Goal: Communication & Community: Answer question/provide support

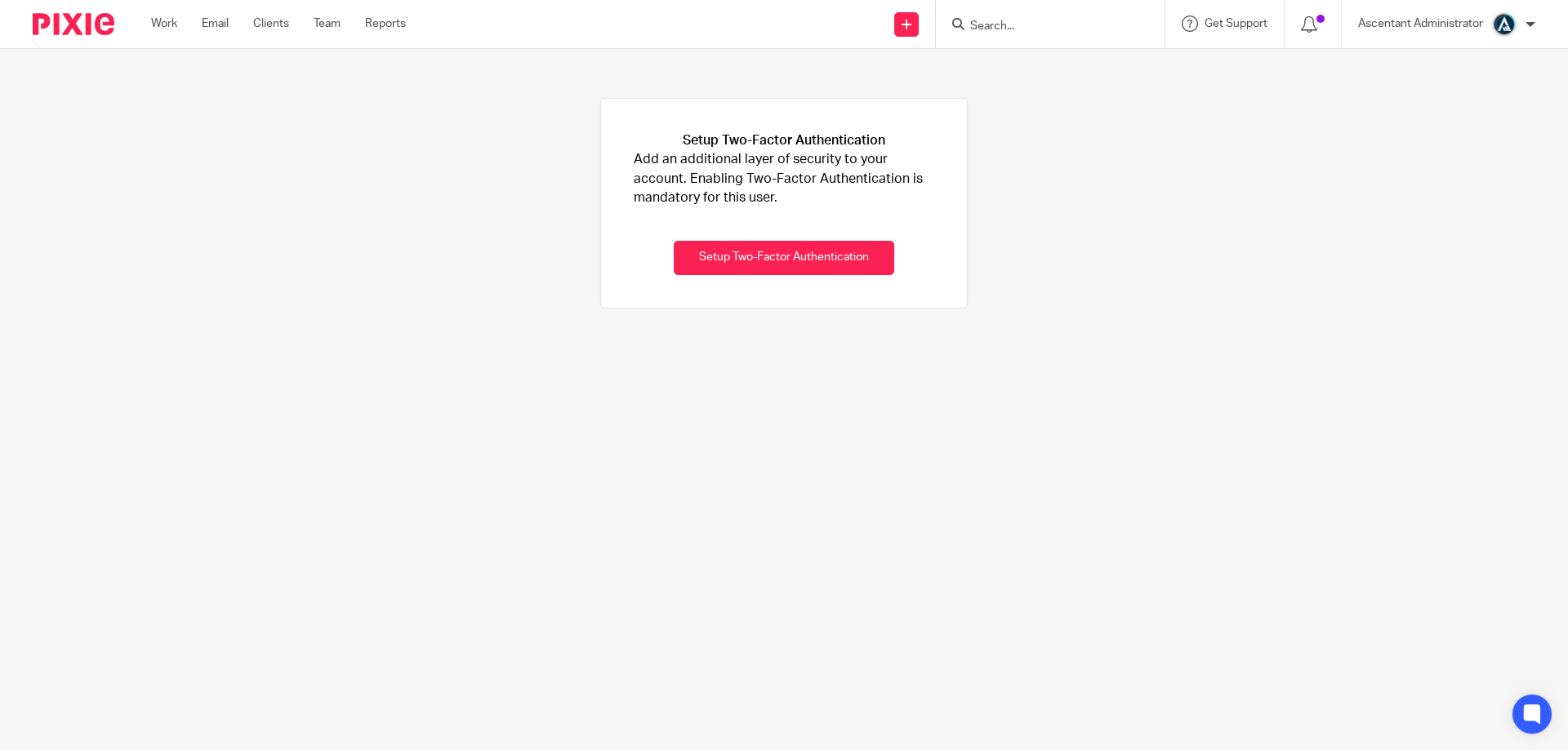
click at [994, 31] on input "Search" at bounding box center [1042, 26] width 147 height 14
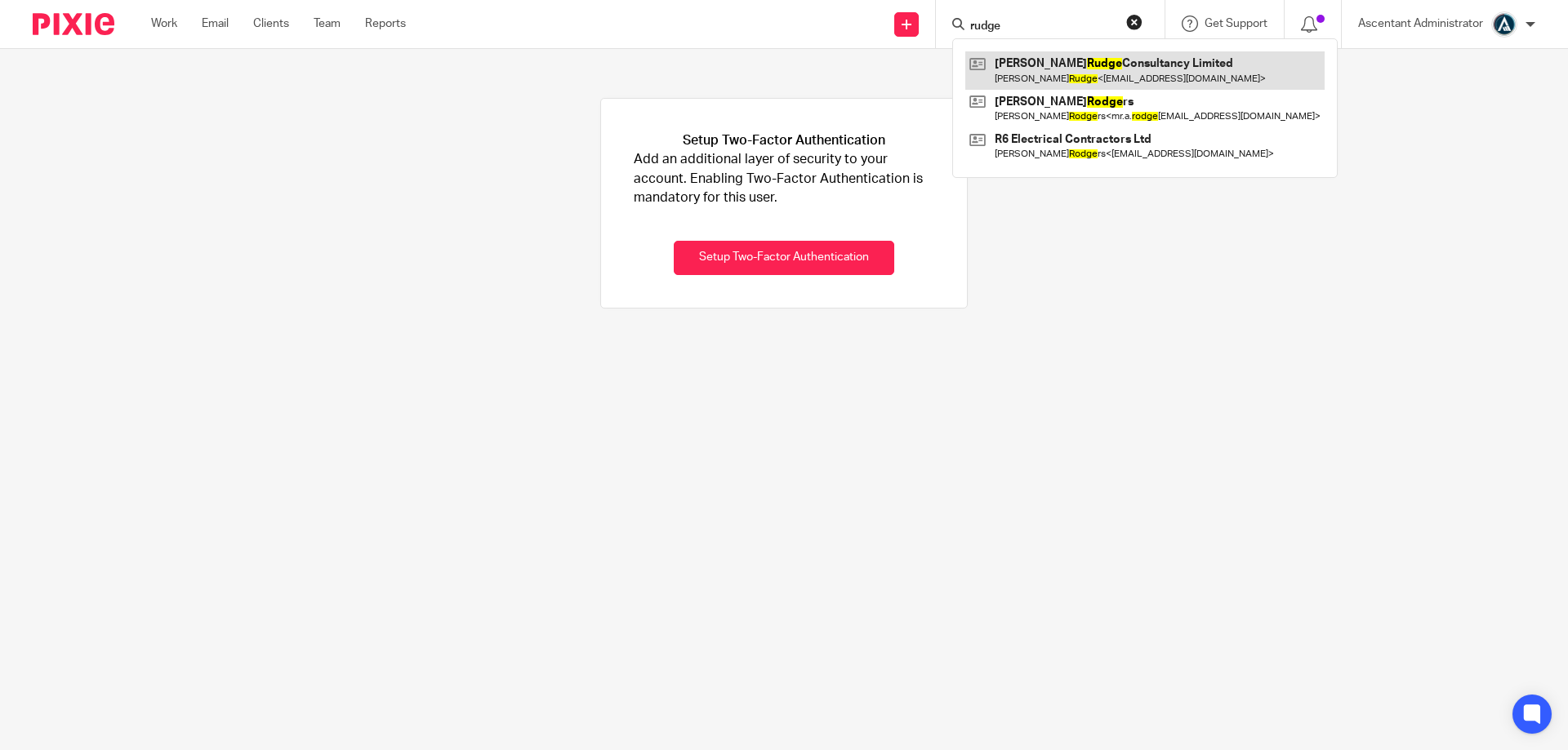
type input "rudge"
click at [1019, 71] on link at bounding box center [1145, 70] width 359 height 37
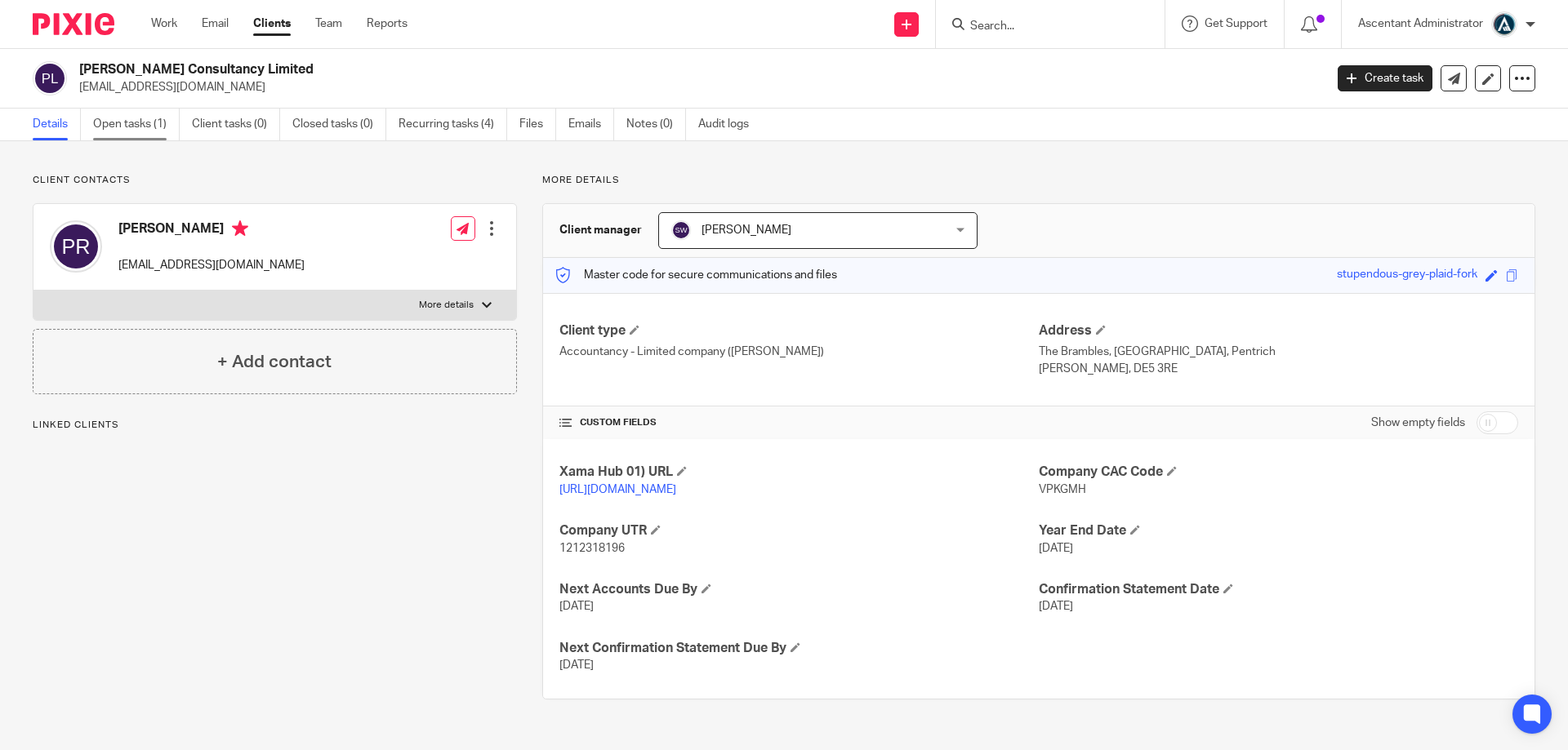
click at [159, 136] on link "Open tasks (1)" at bounding box center [136, 124] width 87 height 31
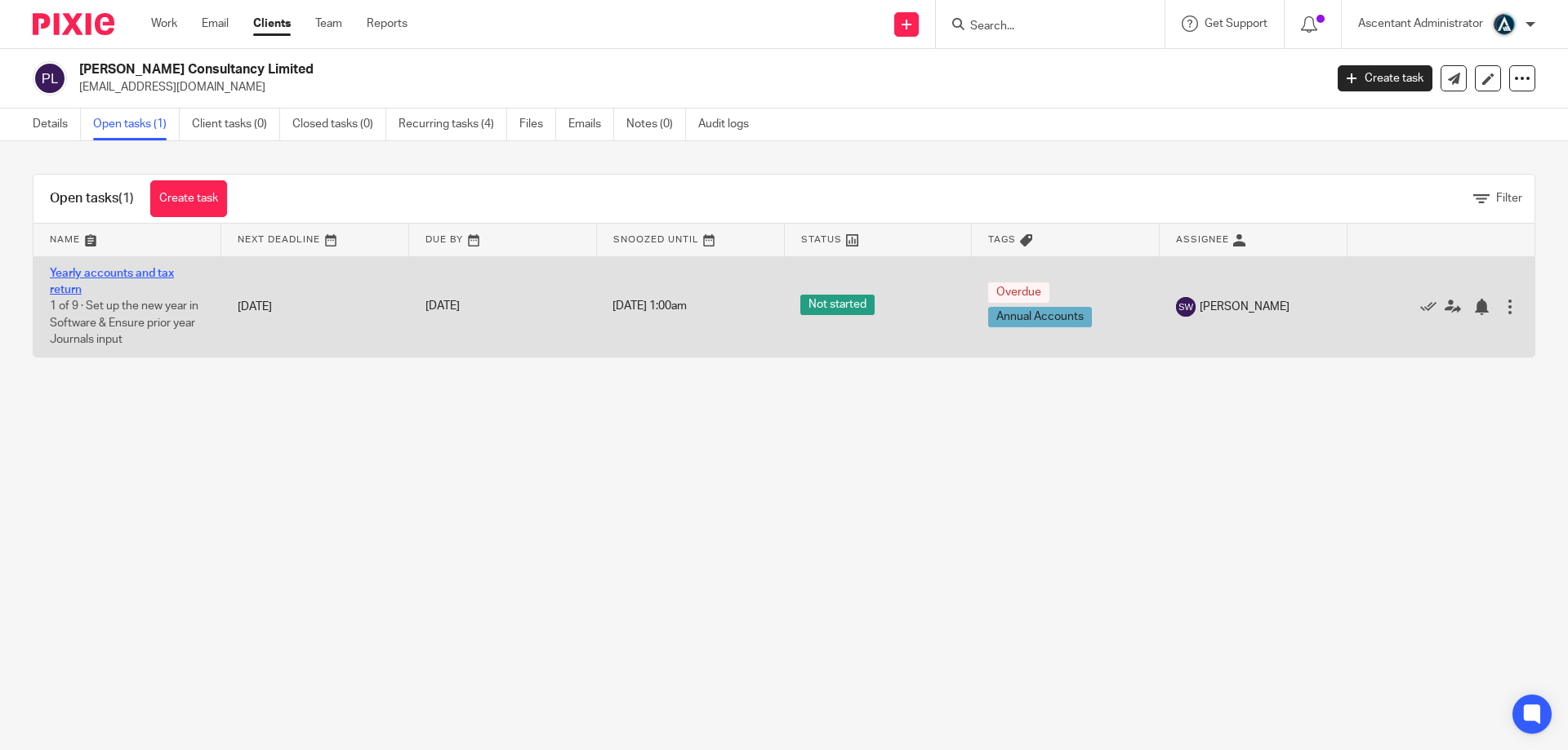
click at [151, 276] on link "Yearly accounts and tax return" at bounding box center [112, 281] width 124 height 28
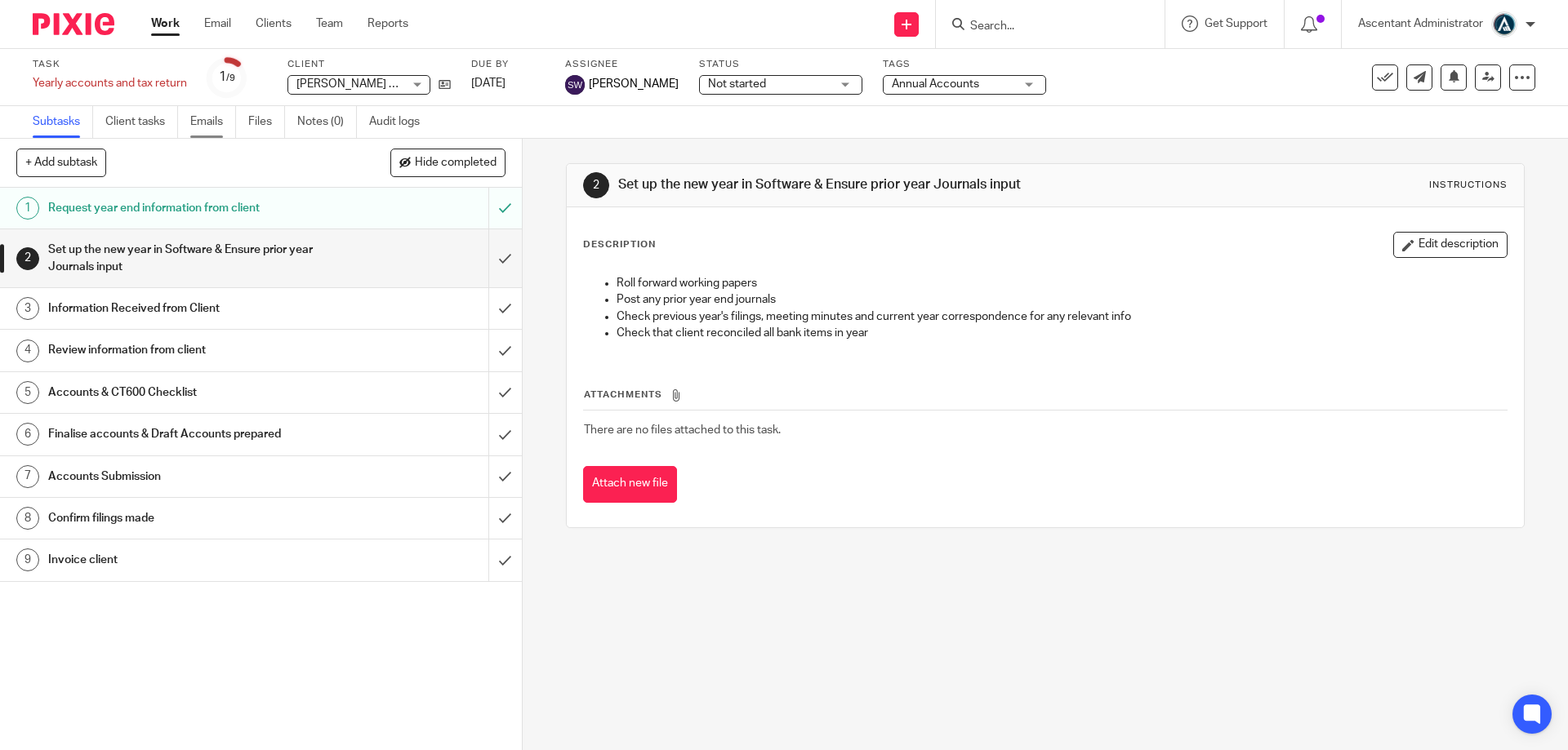
click at [222, 118] on link "Emails" at bounding box center [214, 122] width 46 height 31
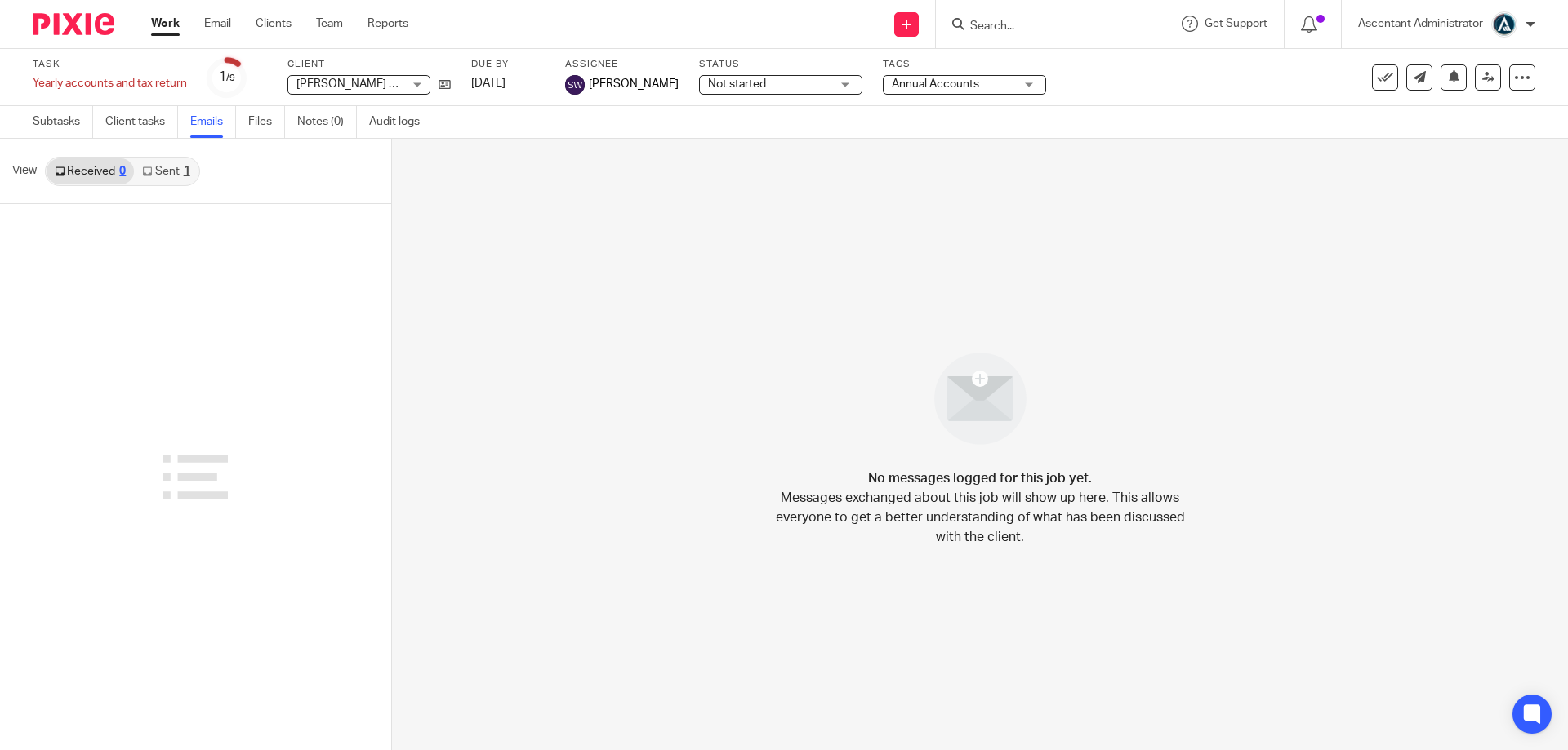
click at [184, 170] on div "1" at bounding box center [187, 171] width 7 height 11
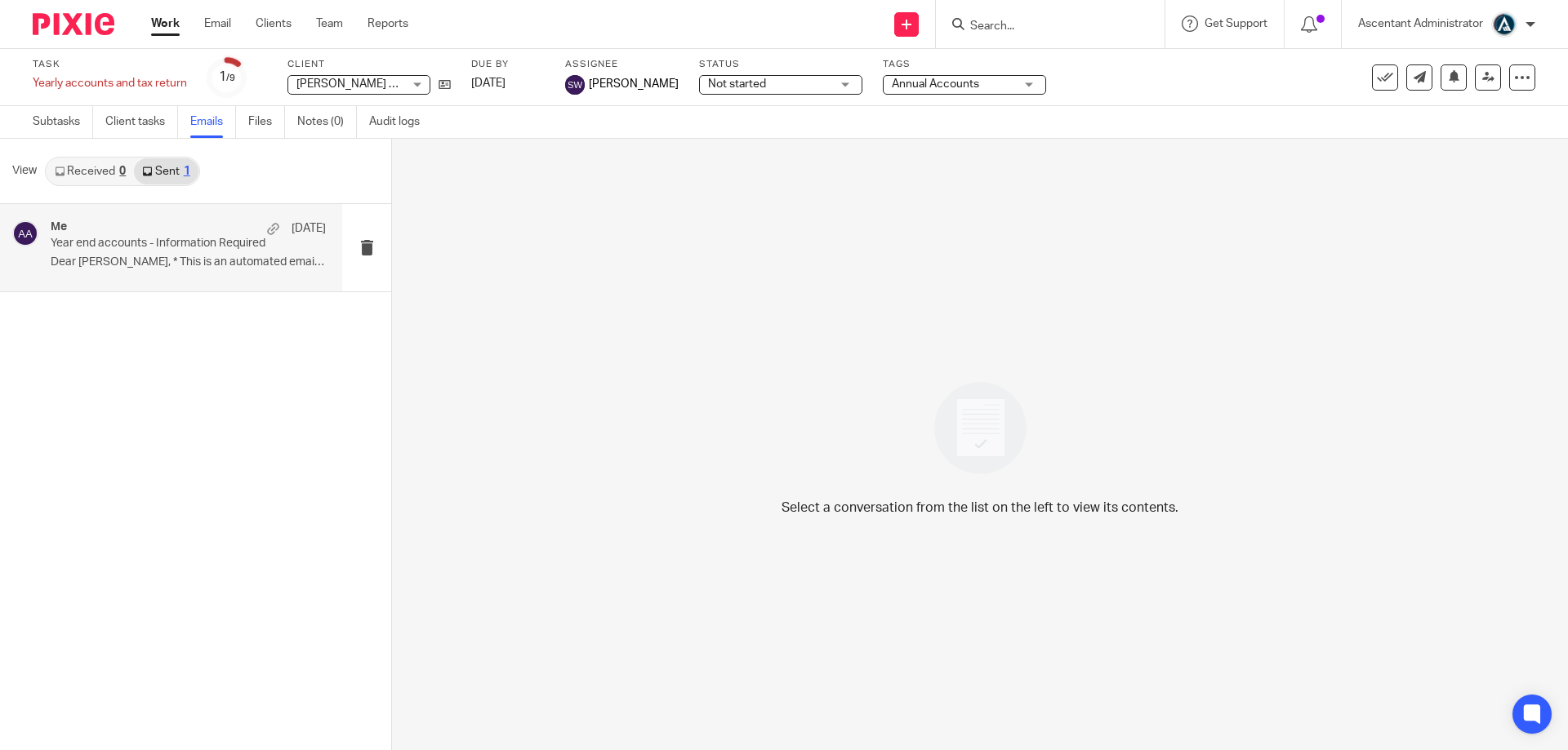
click at [225, 264] on p "Dear Peter, * This is an automated email * ..." at bounding box center [189, 262] width 276 height 14
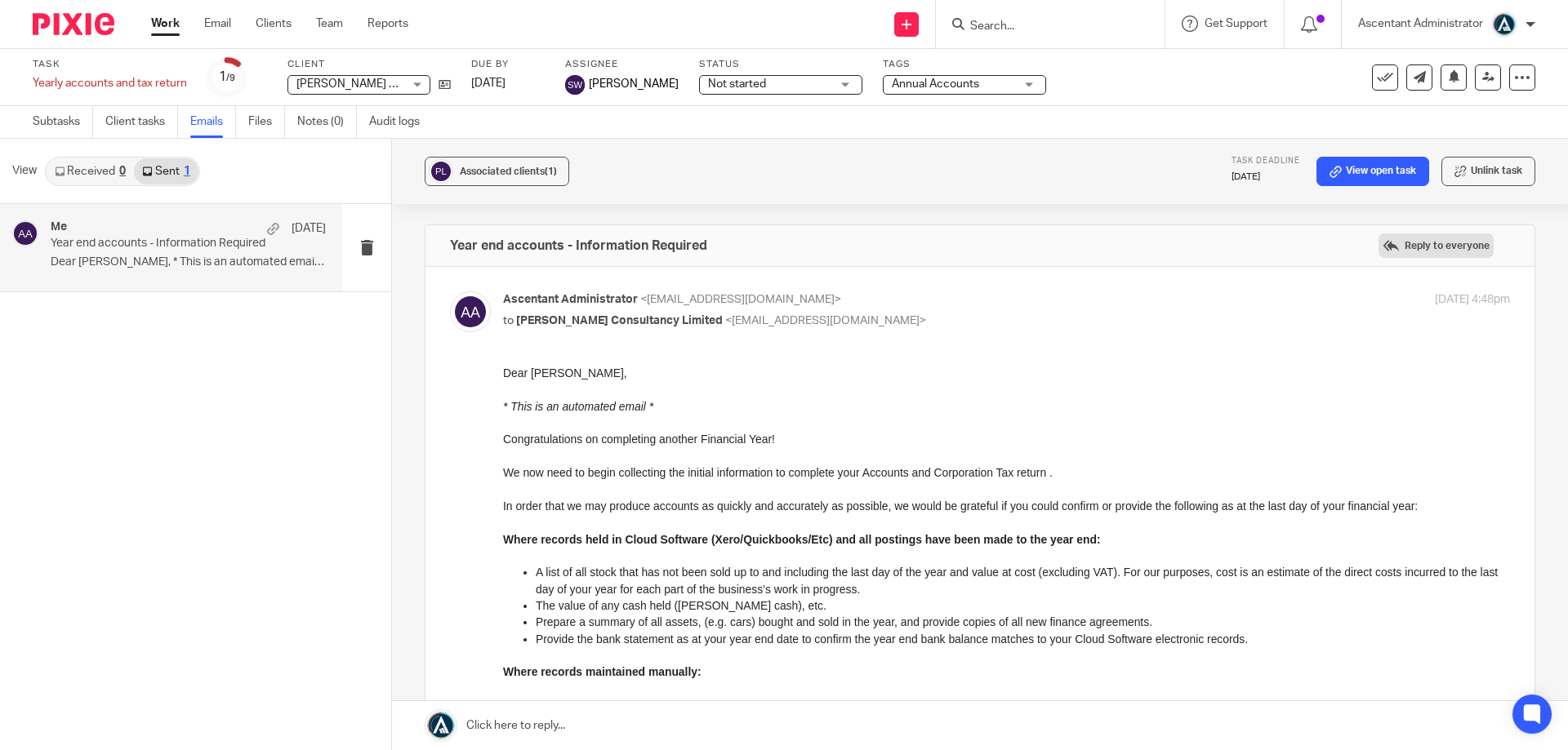
click at [1428, 246] on label "Reply to everyone" at bounding box center [1436, 246] width 115 height 25
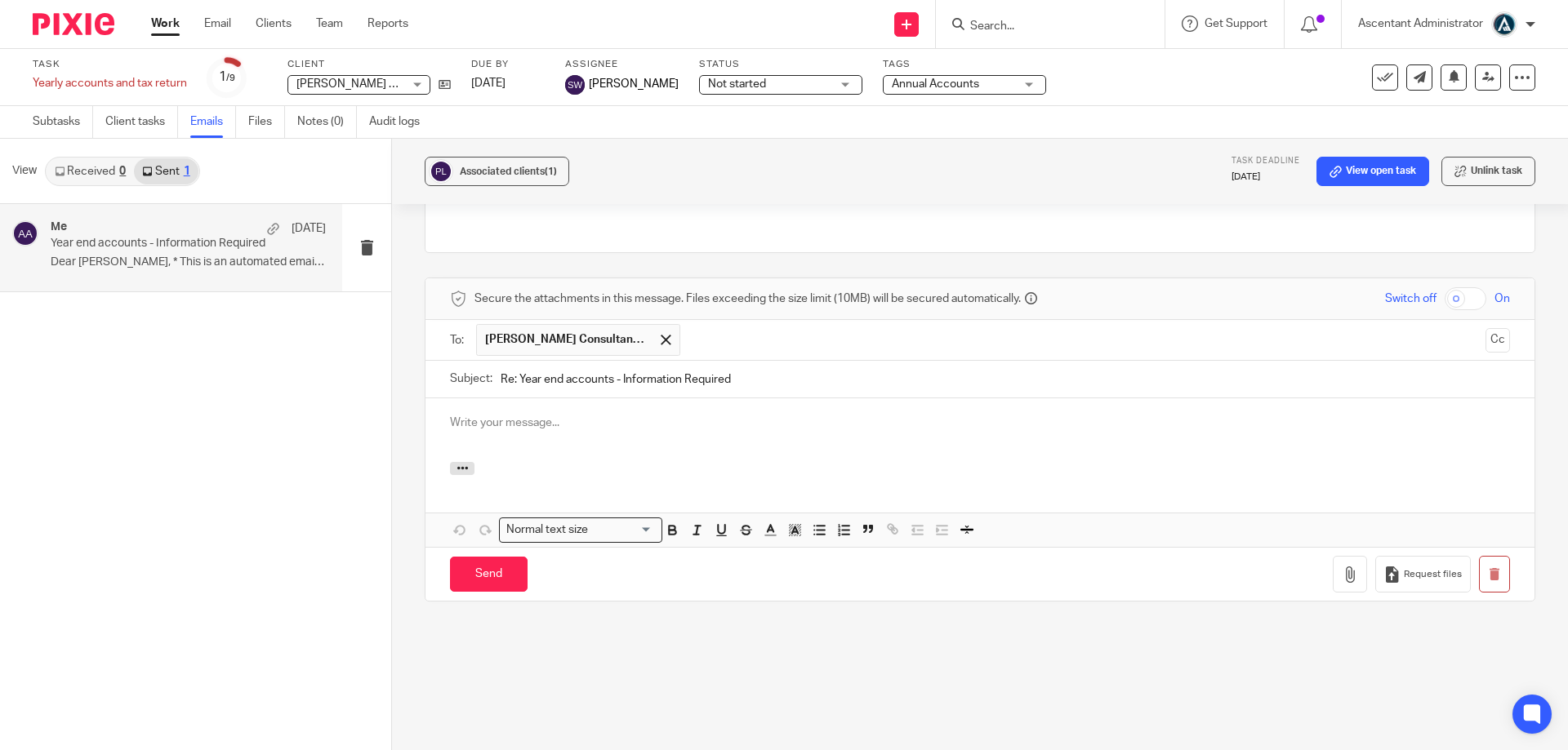
click at [448, 478] on div at bounding box center [980, 470] width 1109 height 18
click at [452, 471] on button "button" at bounding box center [462, 468] width 25 height 13
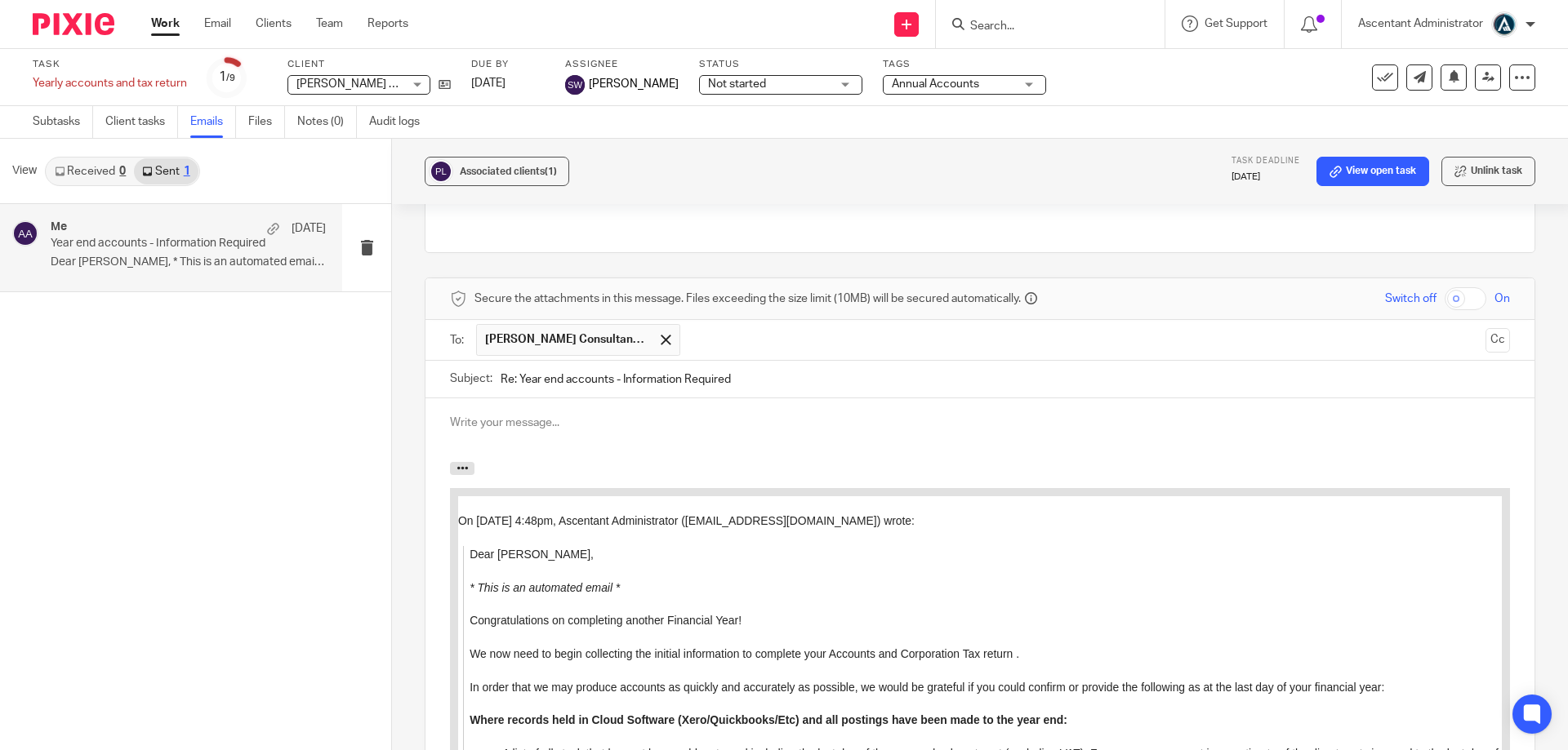
click at [512, 422] on p at bounding box center [980, 423] width 1060 height 16
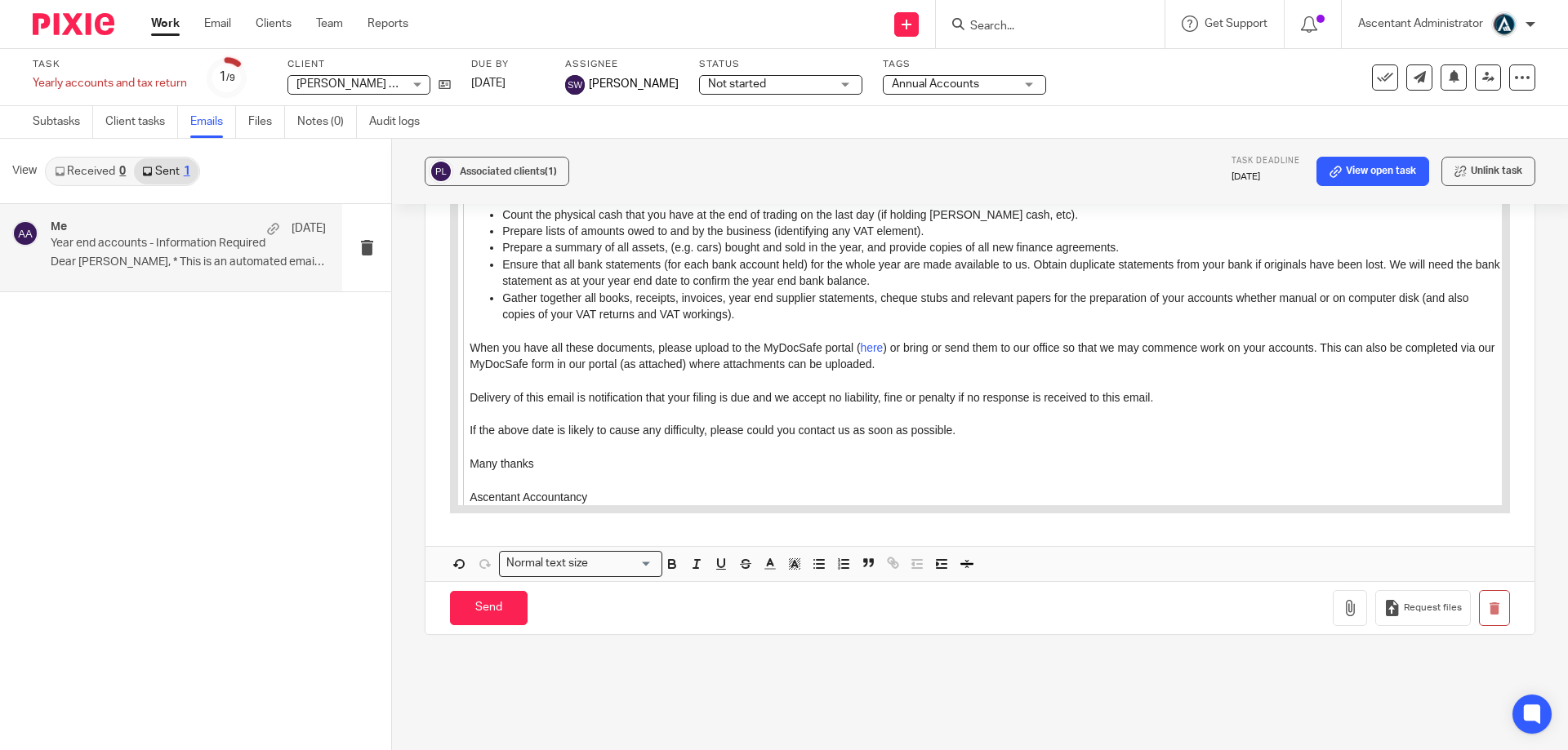
scroll to position [1878, 0]
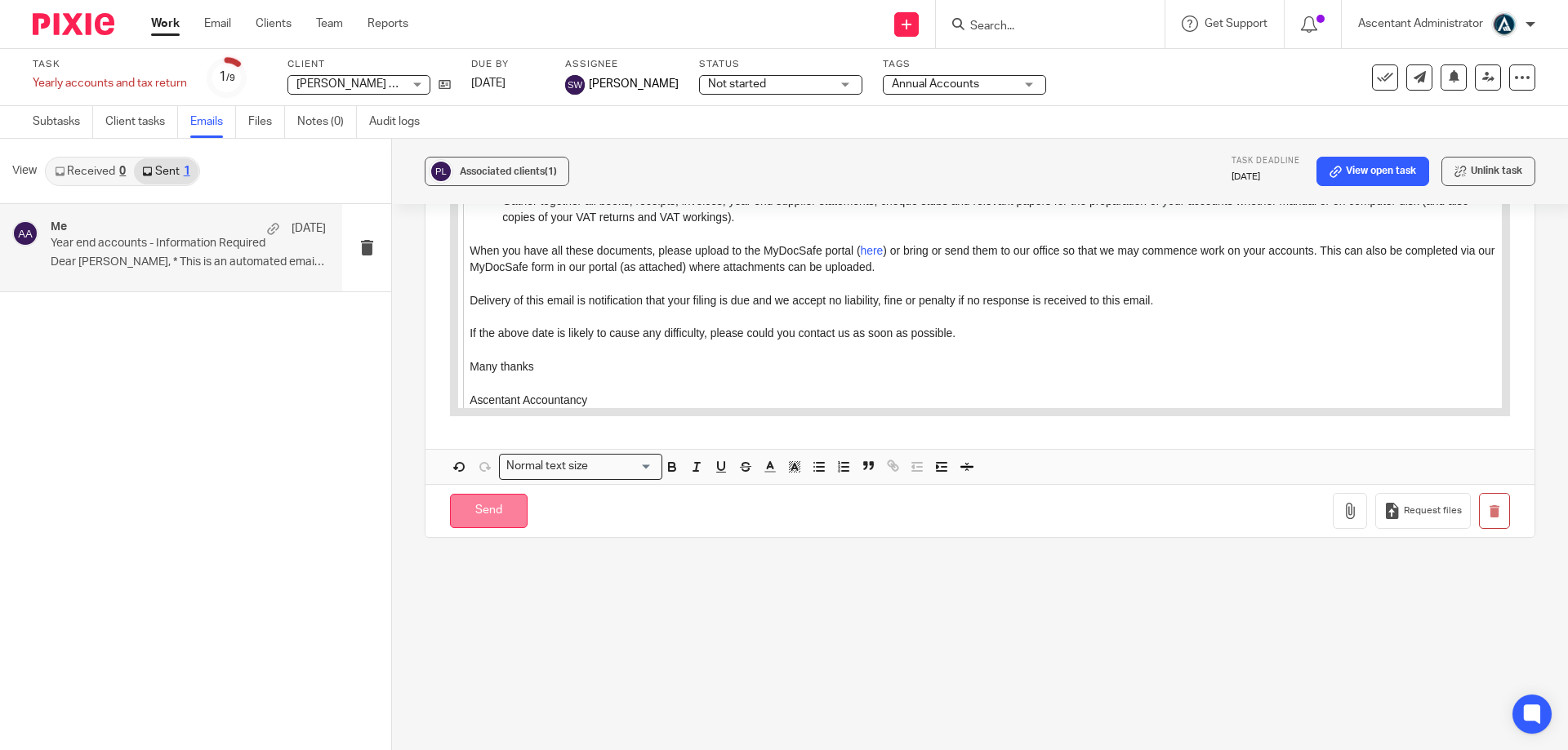
click at [472, 514] on input "Send" at bounding box center [488, 511] width 77 height 35
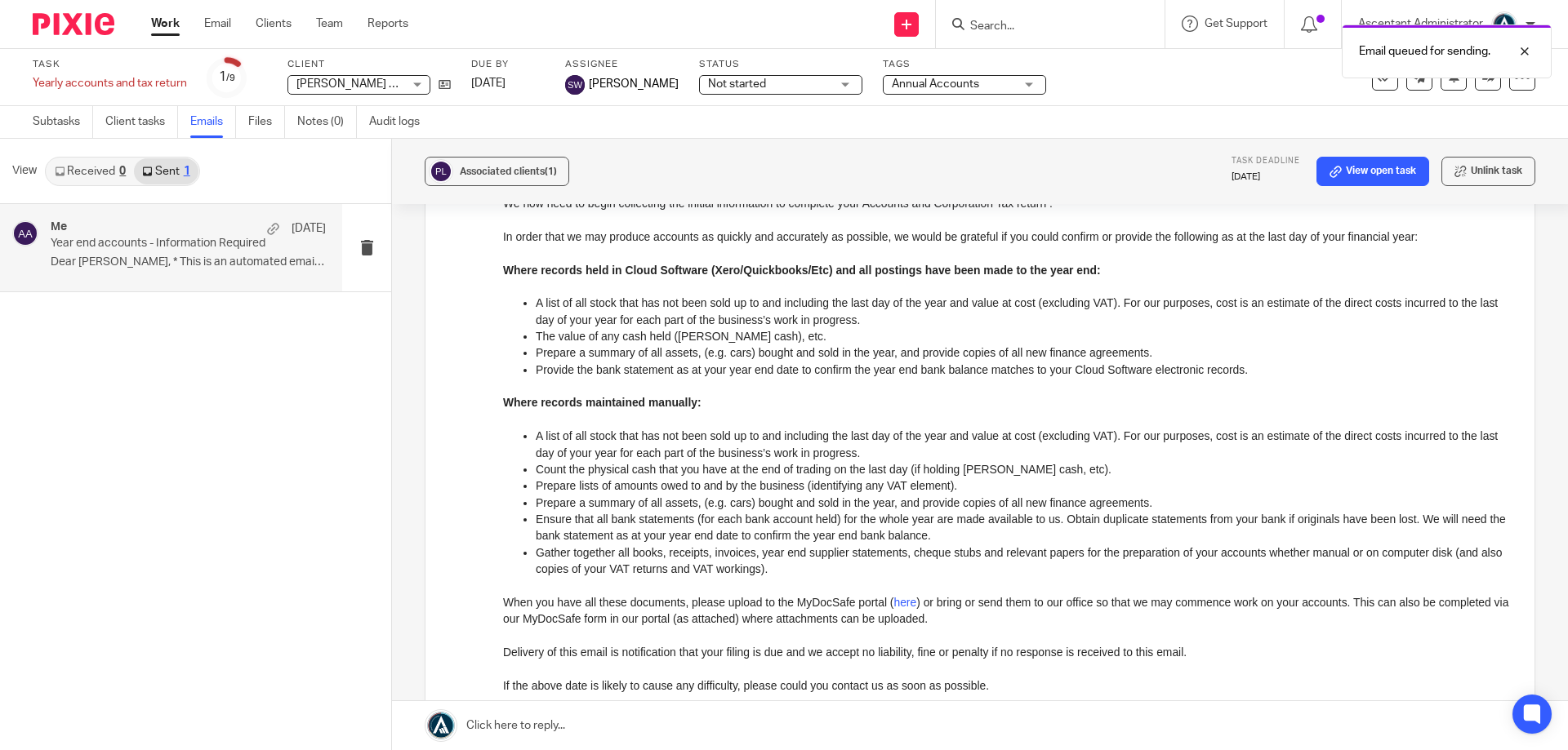
scroll to position [0, 0]
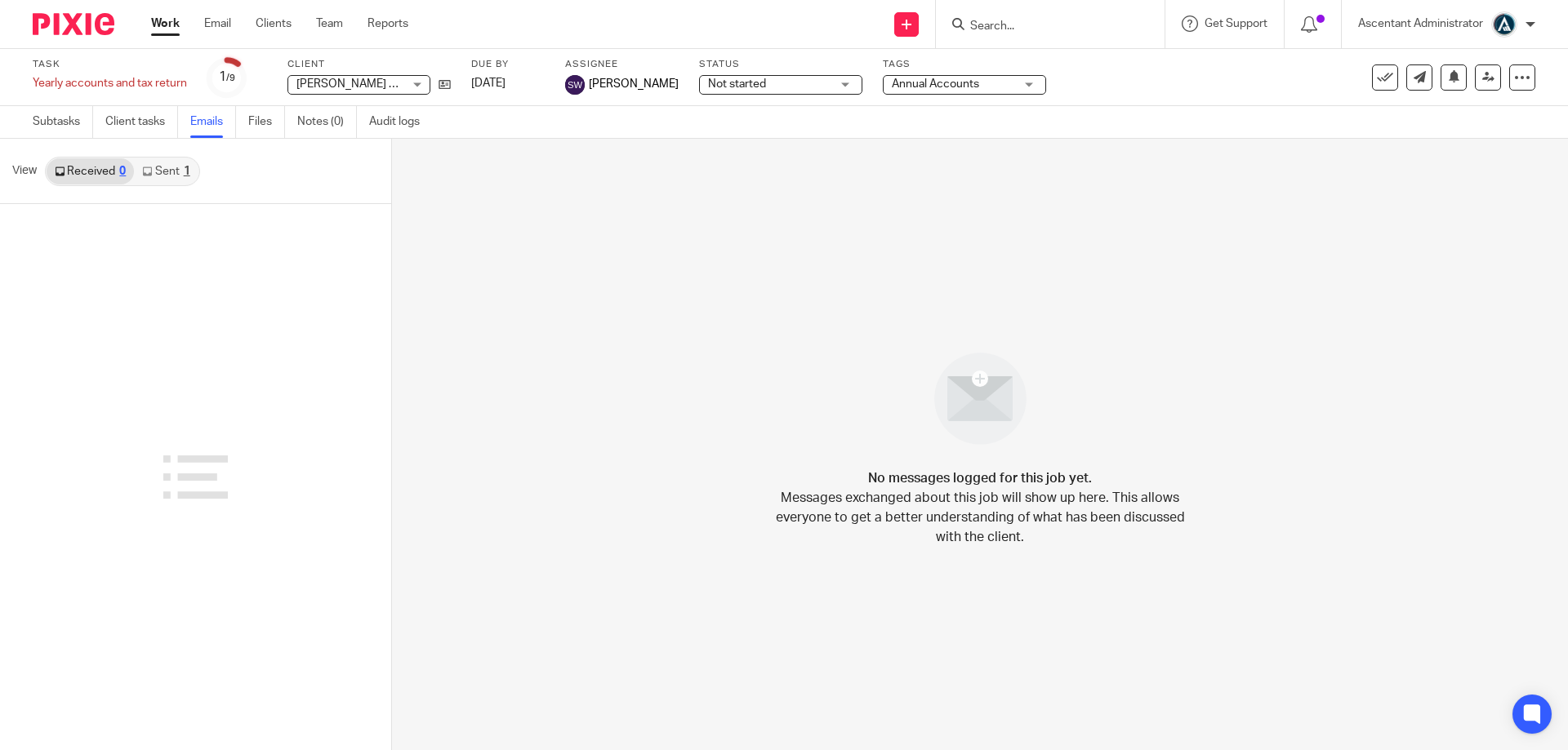
click at [185, 171] on div "1" at bounding box center [187, 171] width 7 height 11
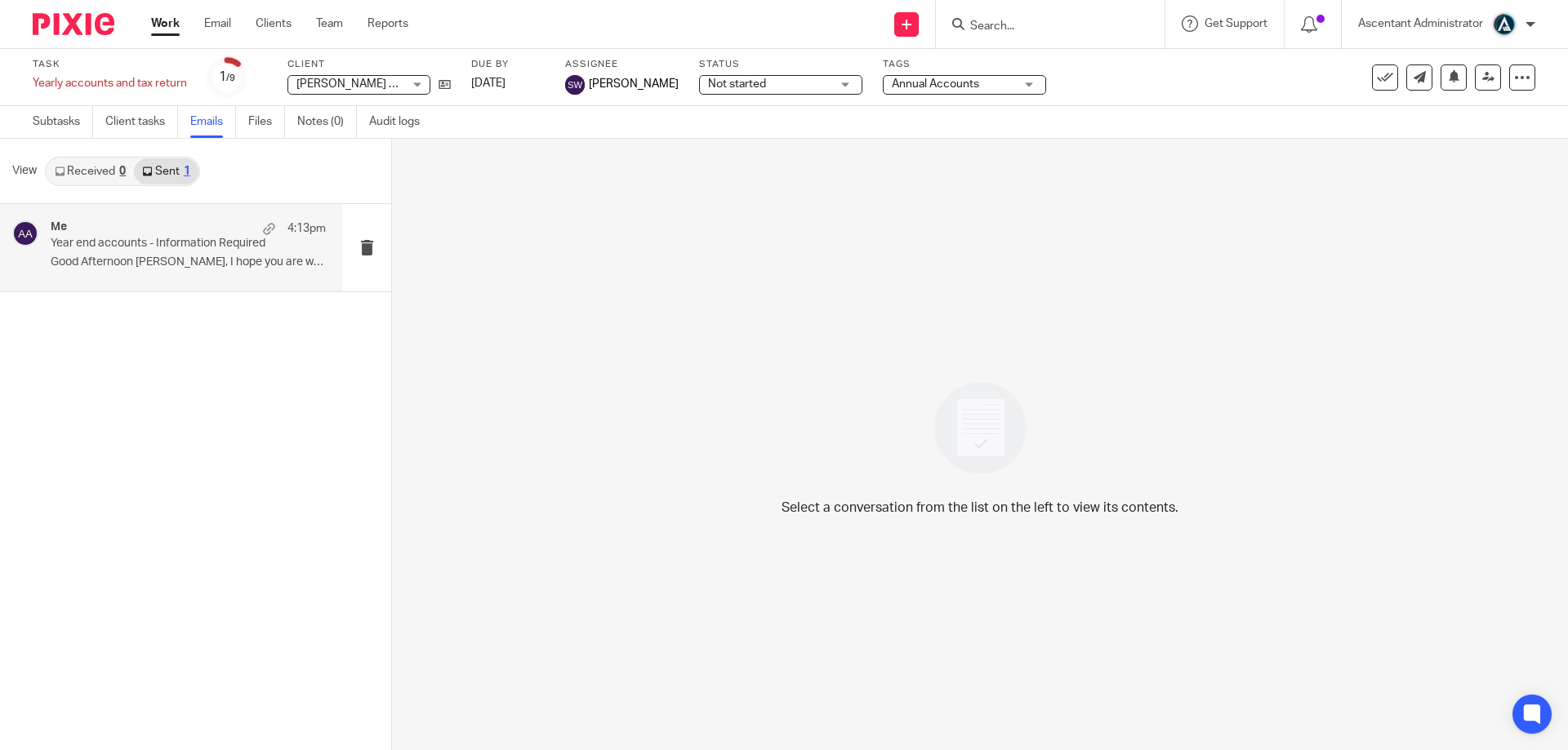
click at [215, 251] on p "Year end accounts - Information Required" at bounding box center [161, 243] width 220 height 14
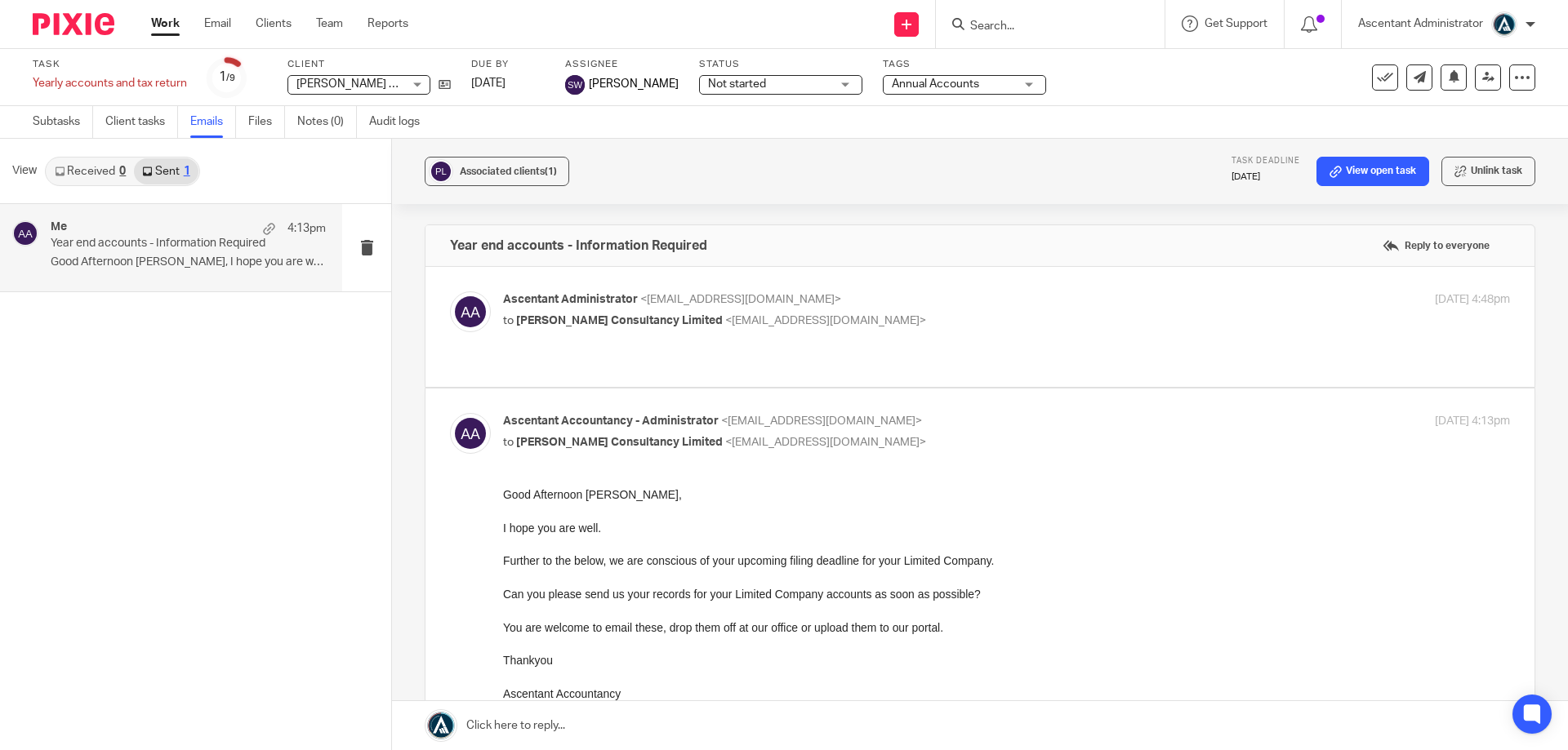
click at [1413, 317] on div "Ascentant Administrator <administrator@ascentant.co.uk> to Peter Rudge Consulta…" at bounding box center [1006, 312] width 1007 height 41
checkbox input "true"
